Goal: Complete application form

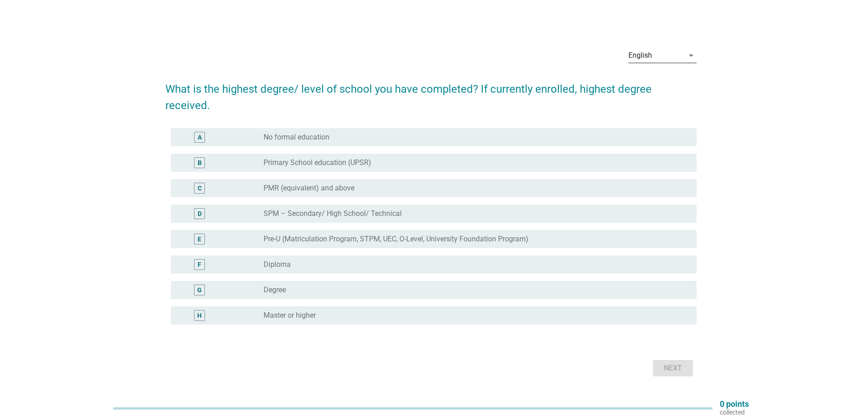
click at [654, 63] on div "English" at bounding box center [656, 55] width 55 height 15
click at [658, 112] on div "中文（简体）" at bounding box center [663, 114] width 54 height 11
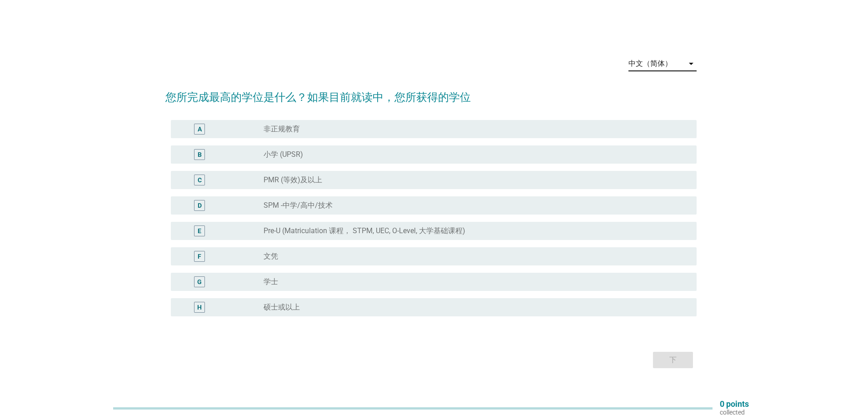
click at [289, 251] on div "radio_button_unchecked 文凭" at bounding box center [477, 256] width 426 height 11
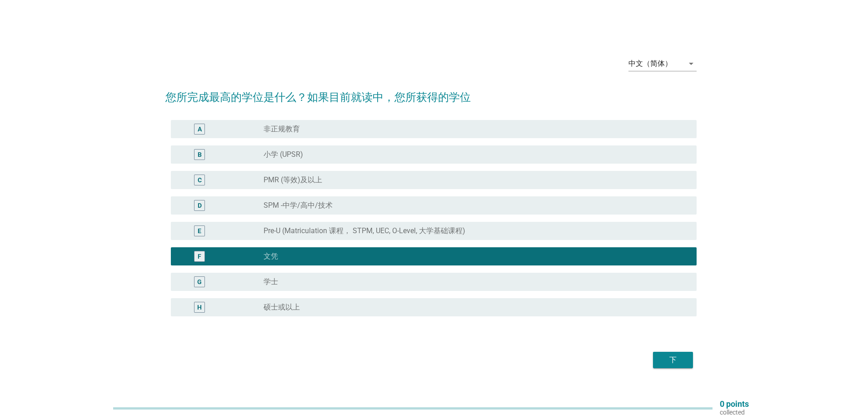
click at [677, 358] on div "下" at bounding box center [672, 360] width 25 height 11
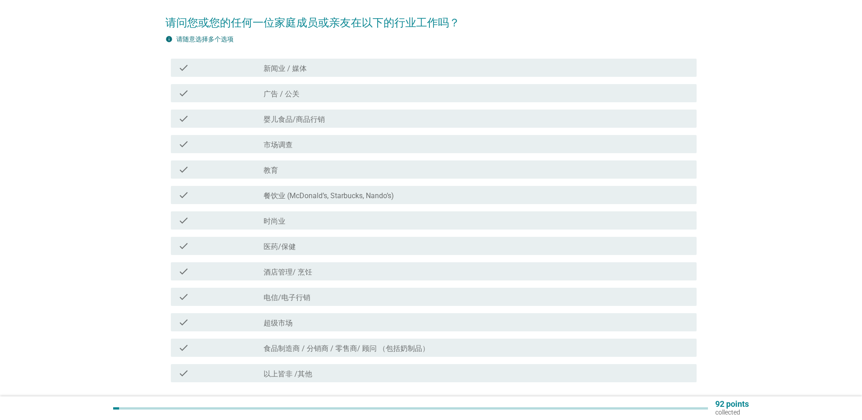
scroll to position [137, 0]
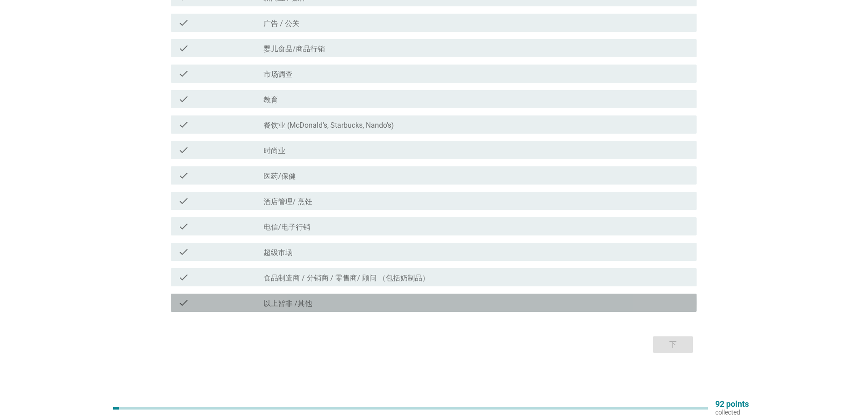
click at [304, 300] on label "以上皆非 /其他" at bounding box center [288, 303] width 49 height 9
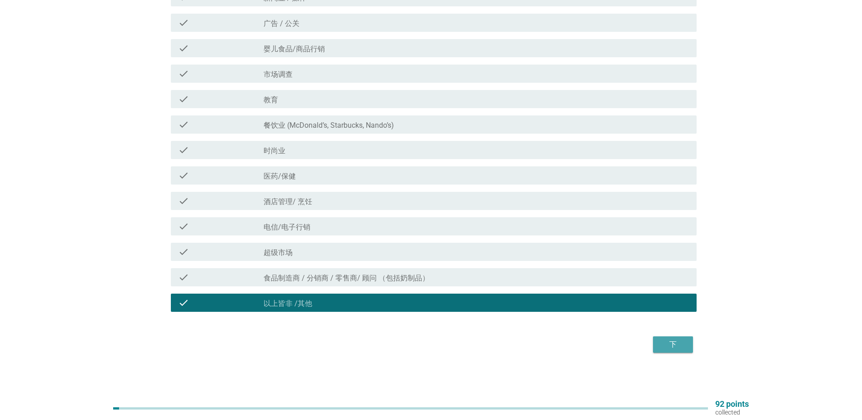
click at [670, 348] on div "下" at bounding box center [672, 344] width 25 height 11
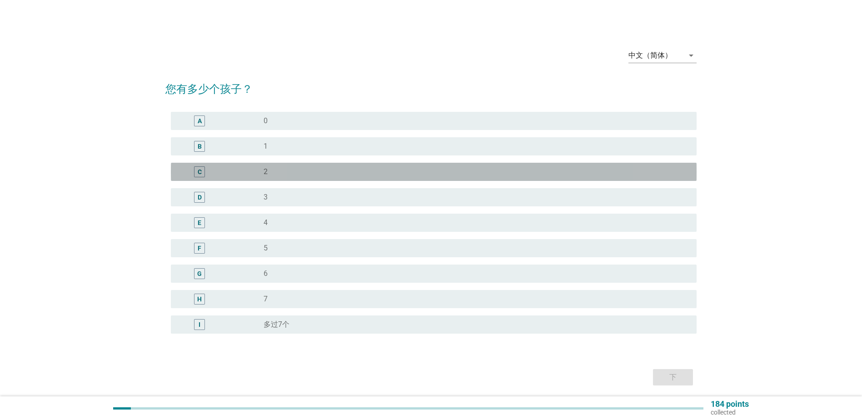
click at [290, 174] on div "radio_button_unchecked 2" at bounding box center [473, 171] width 419 height 9
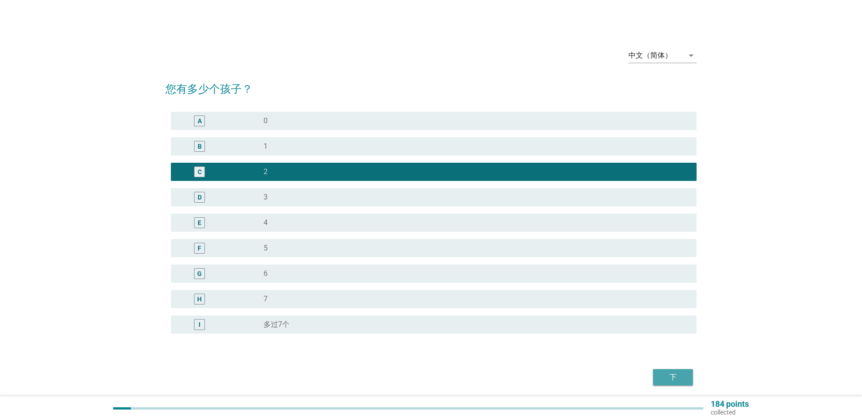
click at [673, 380] on div "下" at bounding box center [672, 377] width 25 height 11
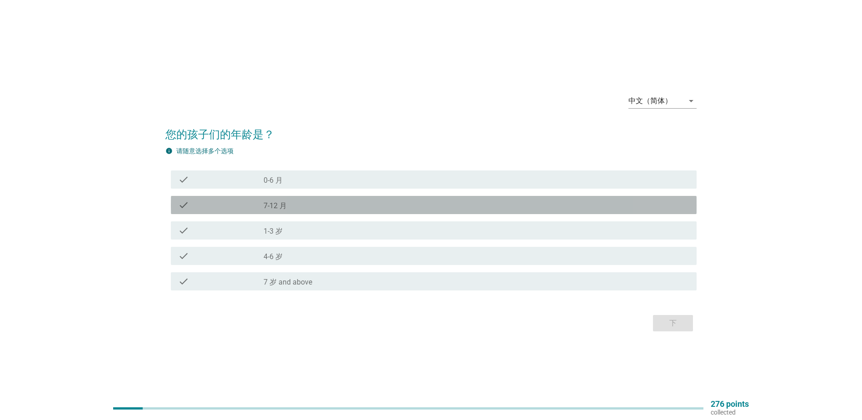
drag, startPoint x: 305, startPoint y: 206, endPoint x: 308, endPoint y: 218, distance: 11.7
click at [305, 206] on div "check_box_outline_blank 7-12 月" at bounding box center [477, 205] width 426 height 11
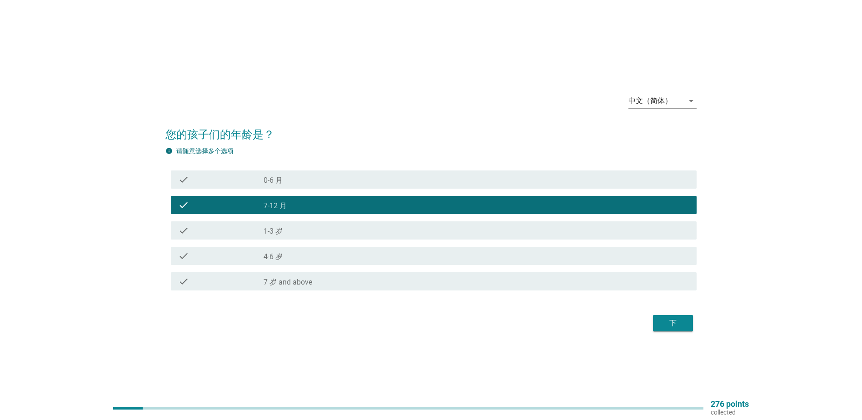
click at [305, 211] on div "check check_box_outline_blank 7-12 月" at bounding box center [434, 205] width 526 height 18
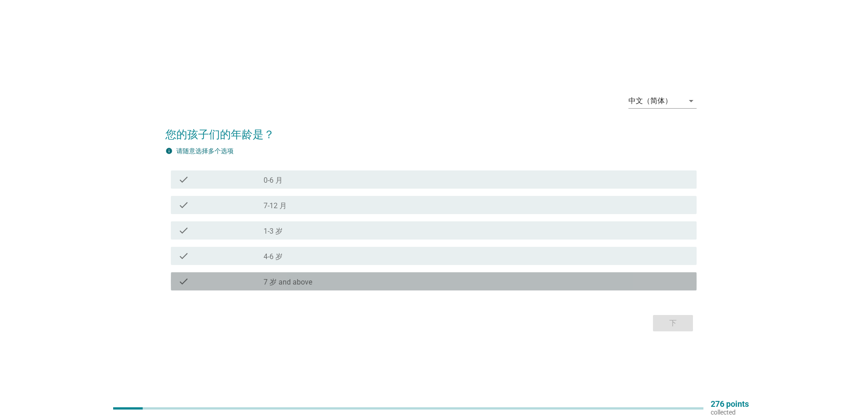
drag, startPoint x: 309, startPoint y: 282, endPoint x: 363, endPoint y: 300, distance: 56.9
click at [309, 283] on label "7 岁 and above" at bounding box center [288, 282] width 49 height 9
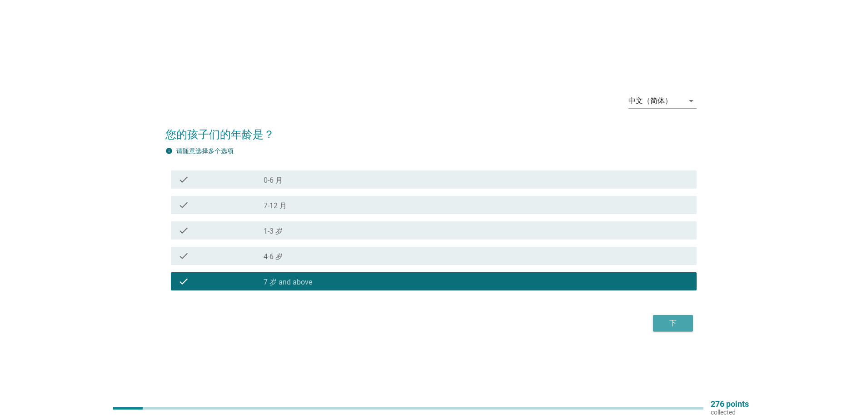
click at [668, 321] on div "下" at bounding box center [672, 323] width 25 height 11
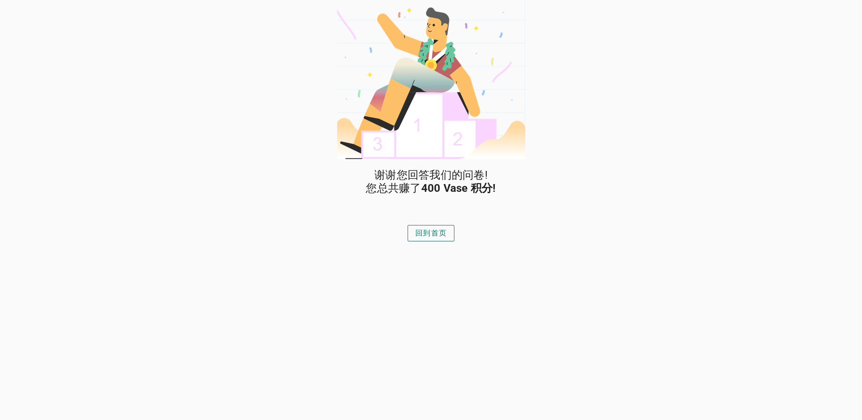
click at [421, 235] on div "回到首页" at bounding box center [430, 233] width 31 height 11
